Goal: Task Accomplishment & Management: Manage account settings

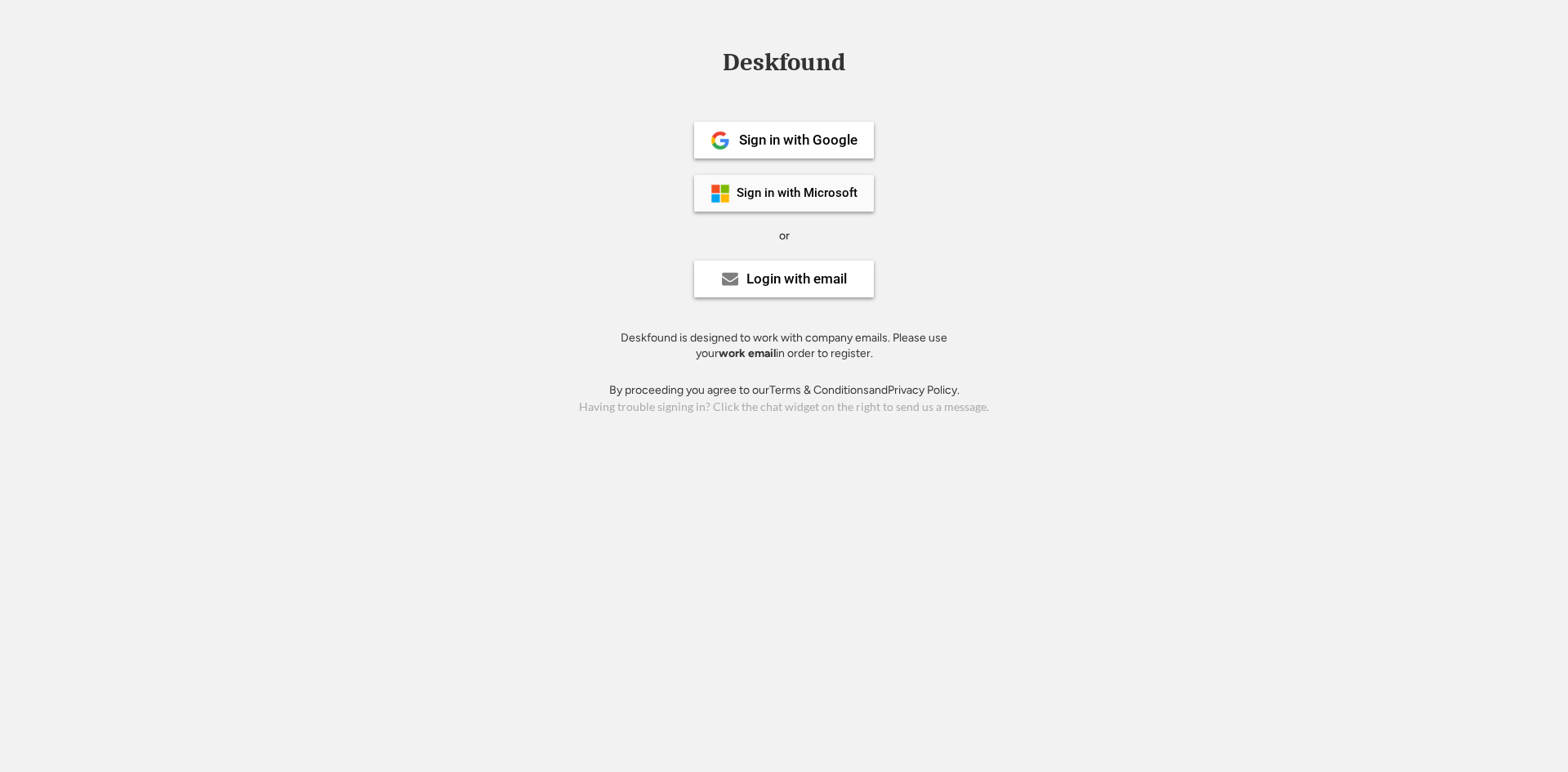
click at [778, 201] on div "Sign in with Microsoft" at bounding box center [784, 193] width 180 height 36
drag, startPoint x: 0, startPoint y: 0, endPoint x: 834, endPoint y: 179, distance: 853.0
click at [820, 179] on div "Sign in with Microsoft" at bounding box center [784, 193] width 180 height 36
click at [802, 278] on div "Login with email" at bounding box center [796, 278] width 101 height 14
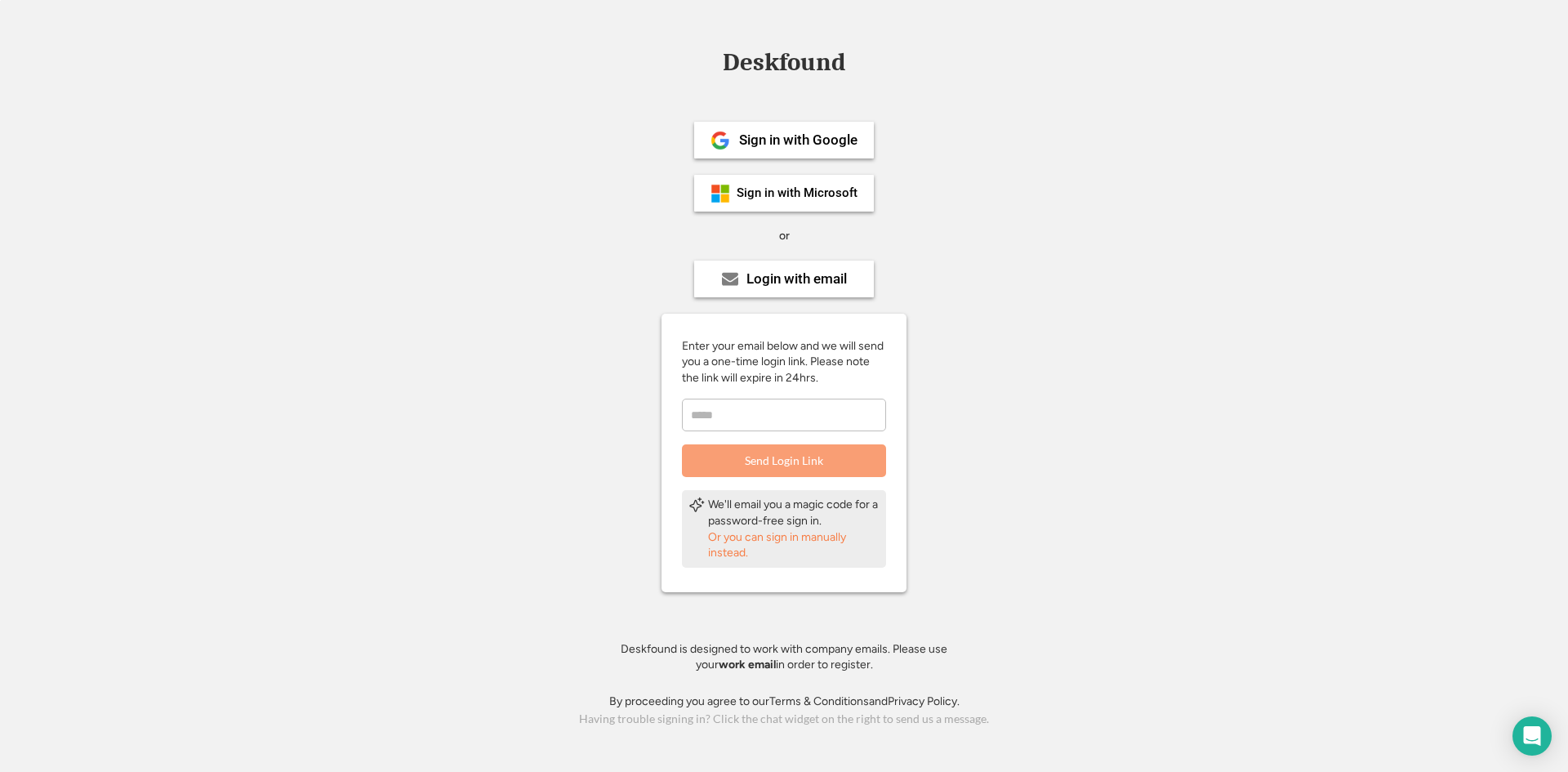
click at [775, 417] on input "email" at bounding box center [784, 416] width 205 height 33
type input "**********"
drag, startPoint x: 761, startPoint y: 13, endPoint x: 513, endPoint y: 15, distance: 248.0
click at [513, 15] on div "Deskfound Sign in with Google Sign in with Microsoft or Login with email Enter …" at bounding box center [784, 386] width 1568 height 772
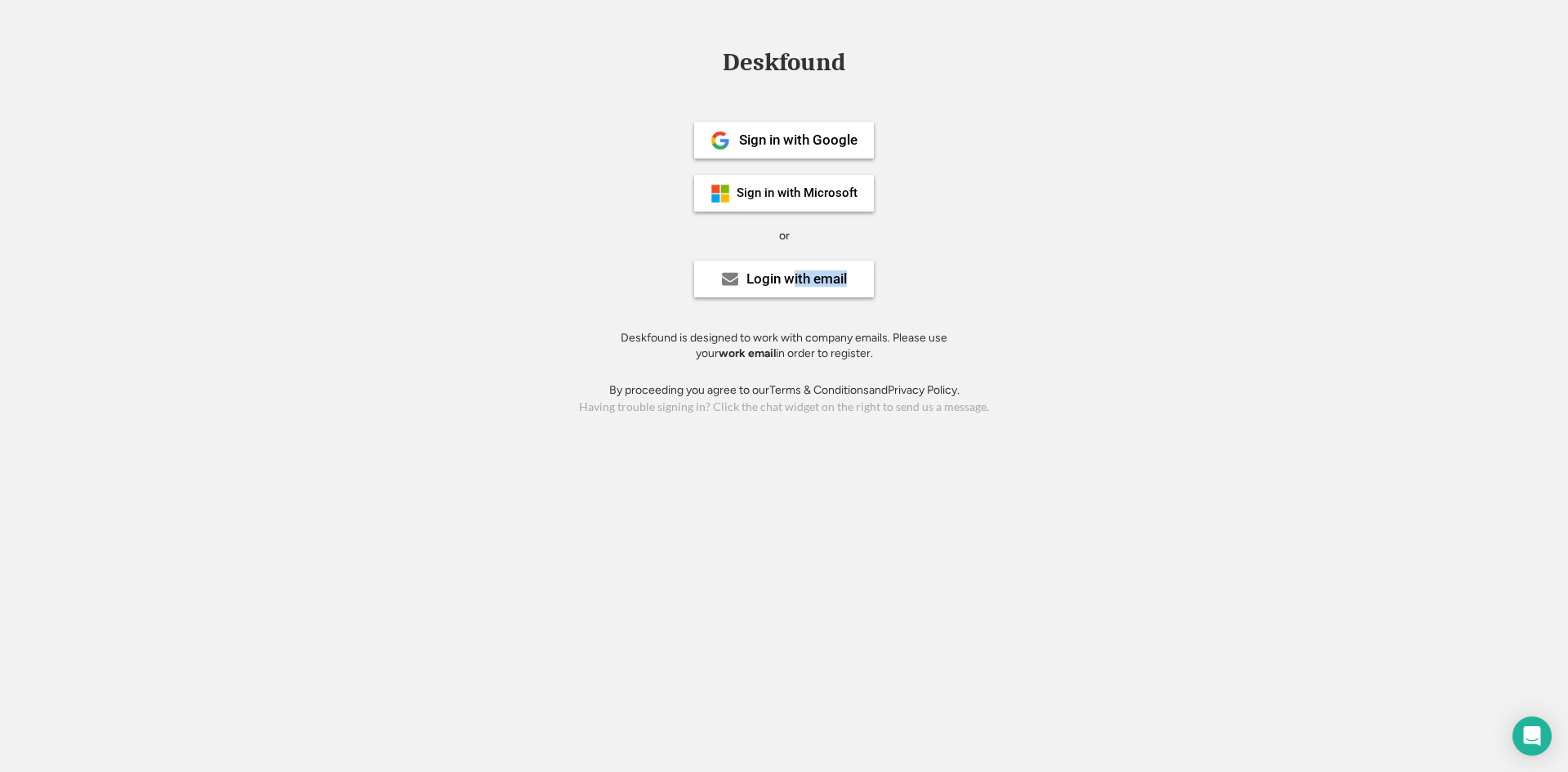
drag, startPoint x: 794, startPoint y: 278, endPoint x: 909, endPoint y: 256, distance: 117.1
click at [909, 256] on div "Sign in with Google Sign in with Microsoft or Login with email Deskfound is des…" at bounding box center [784, 236] width 367 height 294
click at [910, 254] on div "Sign in with Google Sign in with Microsoft or Login with email Deskfound is des…" at bounding box center [784, 236] width 367 height 294
click at [771, 194] on div "Sign in with Microsoft" at bounding box center [797, 193] width 121 height 12
